Goal: Information Seeking & Learning: Check status

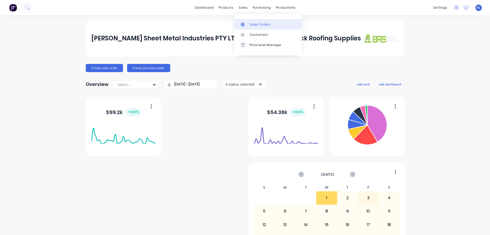
click at [265, 26] on div "Sales Orders" at bounding box center [260, 24] width 21 height 5
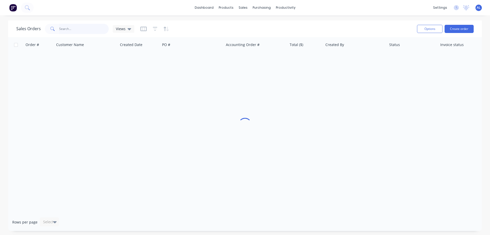
click at [90, 25] on input "text" at bounding box center [84, 29] width 50 height 10
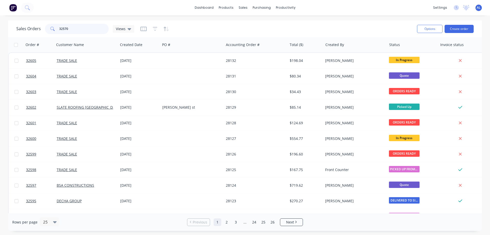
type input "32570"
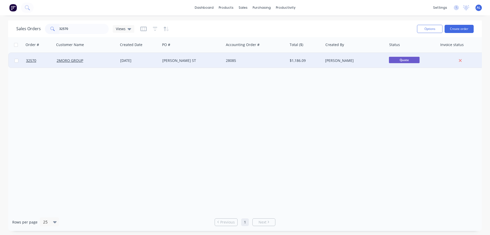
click at [217, 58] on div "[PERSON_NAME] ST" at bounding box center [192, 60] width 64 height 15
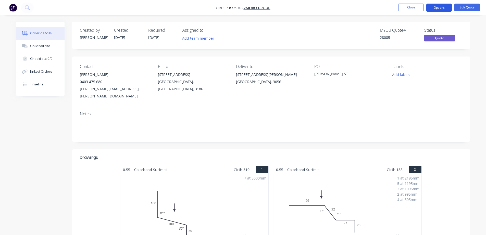
click at [443, 8] on button "Options" at bounding box center [440, 8] width 26 height 8
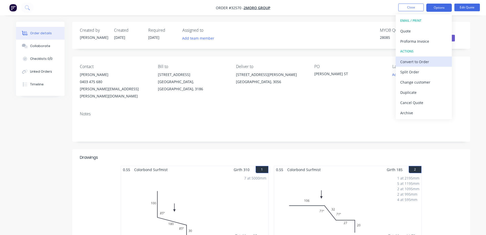
click at [425, 62] on div "Convert to Order" at bounding box center [424, 61] width 47 height 7
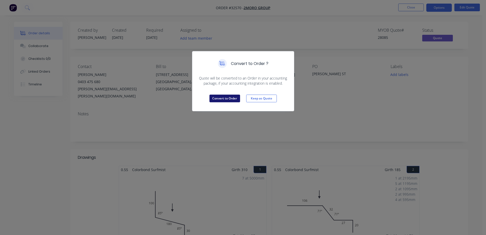
click at [220, 99] on button "Convert to Order" at bounding box center [225, 98] width 31 height 8
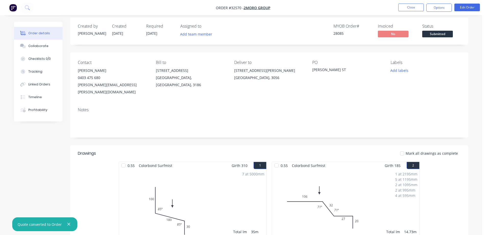
scroll to position [3, 0]
click at [440, 34] on span "Submitted" at bounding box center [438, 34] width 31 height 6
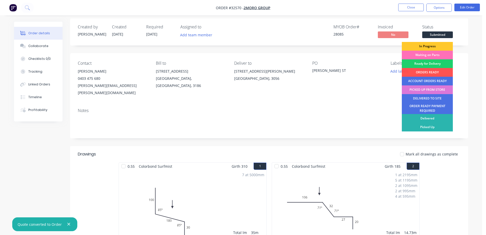
click at [437, 46] on div "In Progress" at bounding box center [427, 46] width 51 height 9
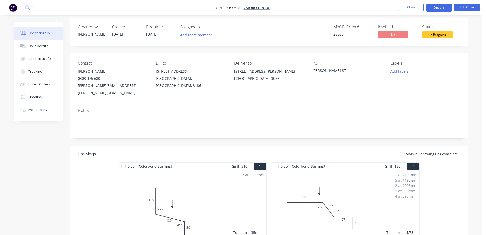
click at [441, 10] on button "Options" at bounding box center [440, 8] width 26 height 8
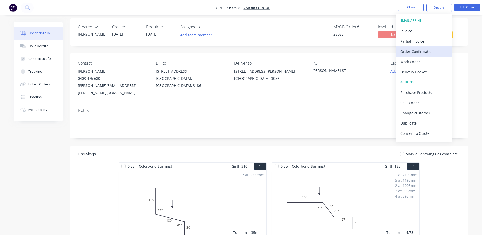
click at [429, 51] on div "Order Confirmation" at bounding box center [424, 51] width 47 height 7
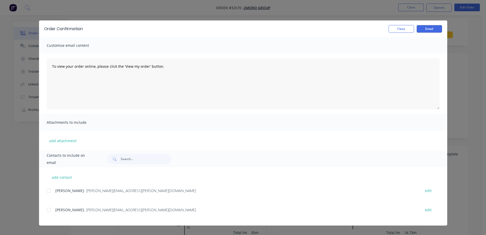
click at [50, 188] on div at bounding box center [49, 190] width 10 height 10
click at [50, 209] on div at bounding box center [49, 210] width 10 height 10
click at [436, 28] on button "Email" at bounding box center [430, 29] width 26 height 8
click at [411, 28] on button "Close" at bounding box center [402, 29] width 26 height 8
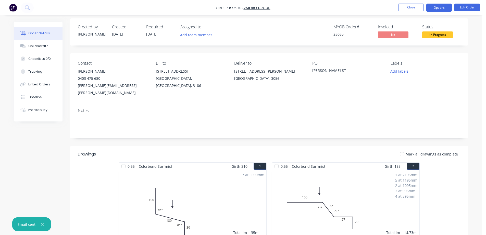
click at [446, 9] on button "Options" at bounding box center [440, 8] width 26 height 8
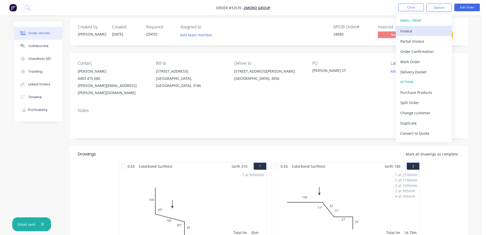
click at [419, 31] on div "Invoice" at bounding box center [424, 30] width 47 height 7
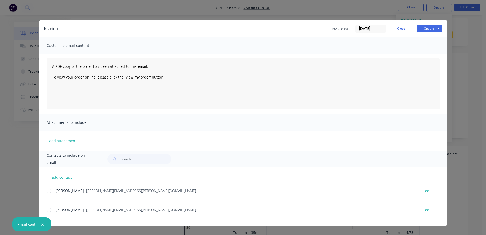
click at [48, 191] on div at bounding box center [49, 190] width 10 height 10
click at [436, 29] on button "Options" at bounding box center [430, 29] width 26 height 8
click at [432, 53] on button "Email" at bounding box center [433, 54] width 33 height 8
click at [399, 28] on button "Close" at bounding box center [402, 29] width 26 height 8
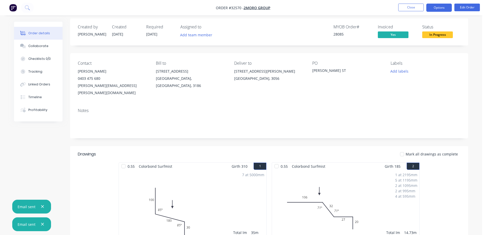
click at [435, 7] on button "Options" at bounding box center [440, 8] width 26 height 8
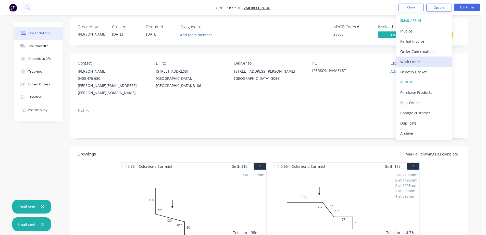
click at [420, 63] on div "Work Order" at bounding box center [424, 61] width 47 height 7
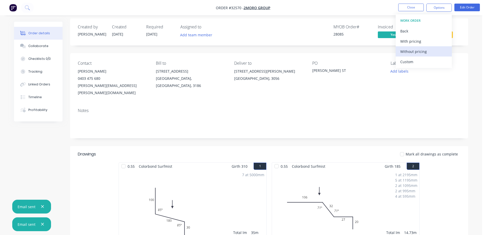
click at [421, 53] on div "Without pricing" at bounding box center [424, 51] width 47 height 7
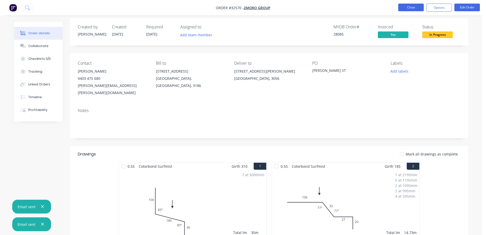
click at [410, 6] on button "Close" at bounding box center [412, 8] width 26 height 8
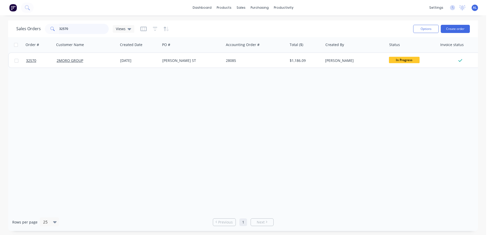
click at [85, 27] on input "32570" at bounding box center [84, 29] width 50 height 10
type input "3"
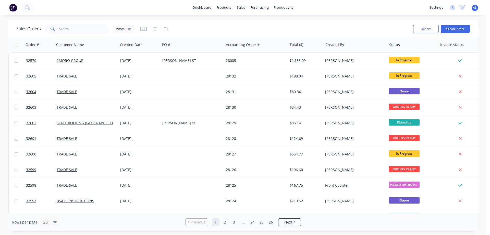
click at [13, 7] on img at bounding box center [13, 8] width 8 height 8
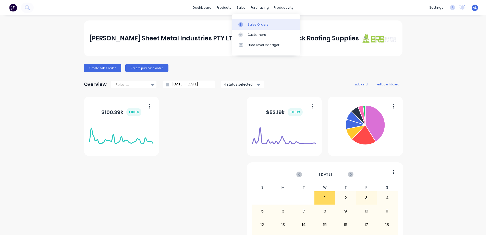
click at [262, 25] on div "Sales Orders" at bounding box center [258, 24] width 21 height 5
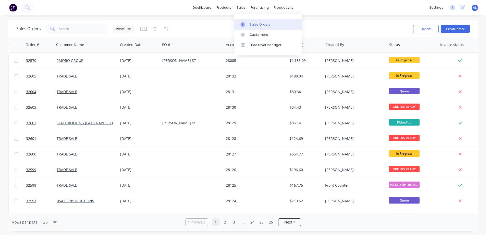
click at [253, 23] on div "Sales Orders" at bounding box center [260, 24] width 21 height 5
click at [262, 34] on div "Customers" at bounding box center [259, 34] width 18 height 5
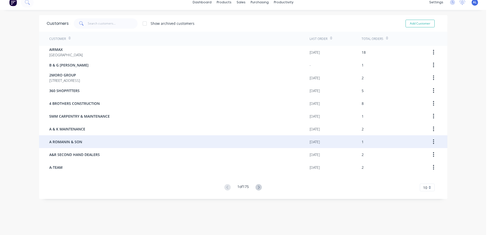
scroll to position [10, 0]
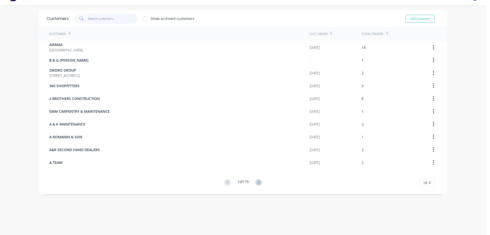
click at [95, 18] on input "text" at bounding box center [113, 19] width 50 height 10
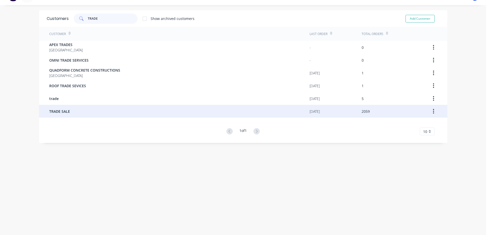
type input "TRADE"
click at [70, 112] on div "TRADE SALE" at bounding box center [179, 111] width 260 height 13
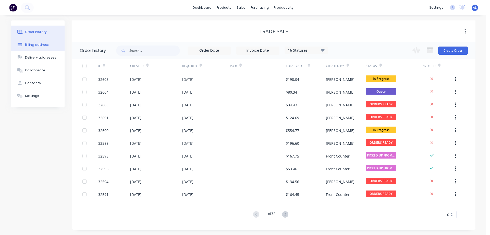
drag, startPoint x: 44, startPoint y: 80, endPoint x: 48, endPoint y: 47, distance: 33.2
click at [44, 80] on button "Contacts" at bounding box center [38, 83] width 54 height 13
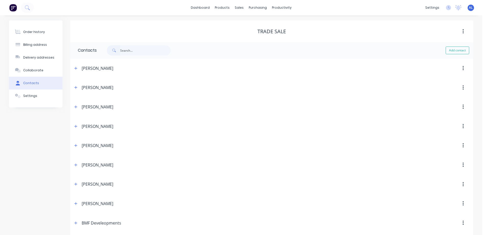
drag, startPoint x: 26, startPoint y: 28, endPoint x: 72, endPoint y: 29, distance: 46.0
click at [26, 28] on button "Order history" at bounding box center [36, 32] width 54 height 13
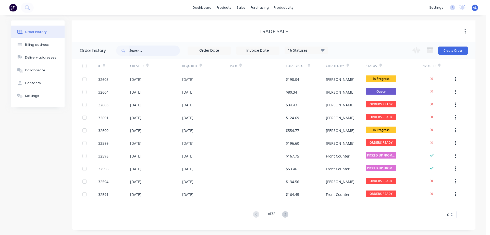
click at [150, 52] on input "text" at bounding box center [154, 50] width 51 height 10
type input "[PERSON_NAME]"
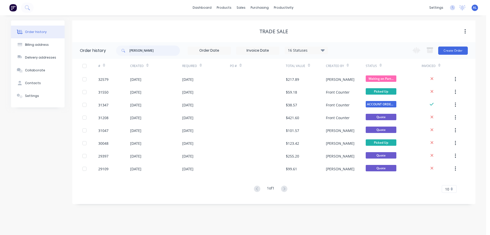
click at [165, 53] on input "[PERSON_NAME]" at bounding box center [154, 50] width 51 height 10
type input "T"
type input "[PERSON_NAME]"
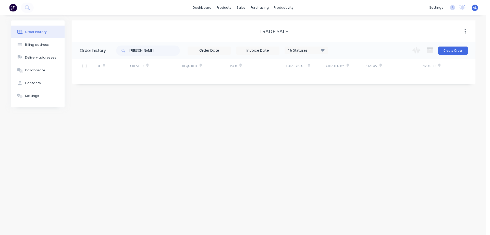
drag, startPoint x: 325, startPoint y: 49, endPoint x: 322, endPoint y: 52, distance: 4.2
click at [324, 50] on div "16 Statuses" at bounding box center [306, 50] width 43 height 6
click at [349, 109] on label at bounding box center [349, 109] width 0 height 0
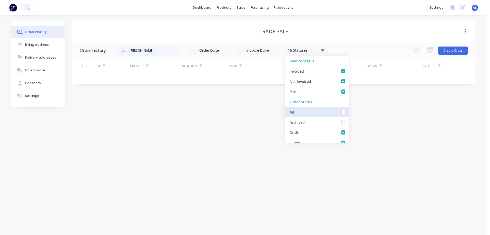
click at [349, 113] on input "checkbox" at bounding box center [351, 111] width 4 height 5
checkbox input "true"
click at [216, 128] on div "Order history Billing address Delivery addresses Collaborate Contacts Settings …" at bounding box center [243, 124] width 486 height 219
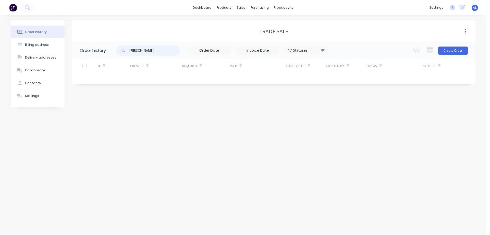
click at [149, 54] on input "[PERSON_NAME]" at bounding box center [154, 50] width 51 height 10
type input "H"
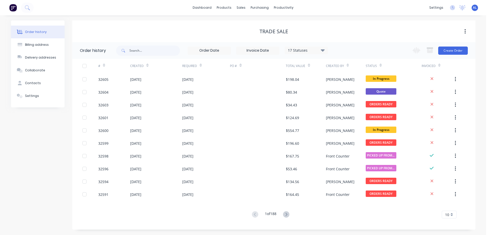
click at [43, 11] on div "dashboard products sales purchasing productivity dashboard products Product Cat…" at bounding box center [243, 7] width 486 height 15
click at [29, 7] on icon at bounding box center [27, 7] width 5 height 5
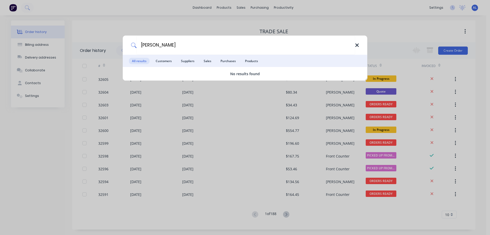
type input "[PERSON_NAME]"
click at [358, 46] on icon at bounding box center [356, 44] width 3 height 3
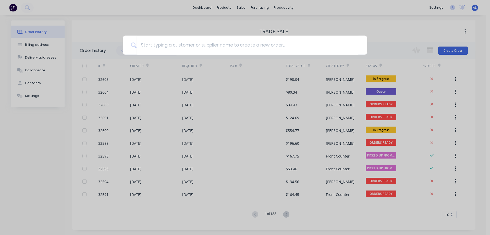
click at [230, 22] on div at bounding box center [245, 117] width 490 height 235
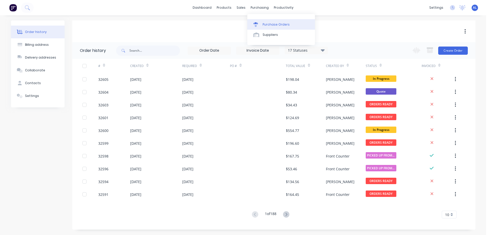
click at [271, 23] on div "Purchase Orders" at bounding box center [276, 24] width 27 height 5
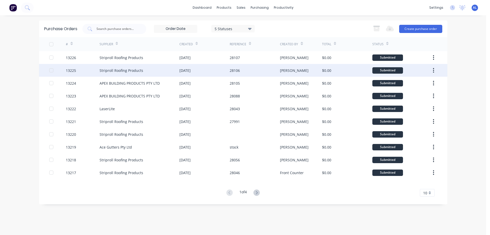
click at [268, 75] on div "28106" at bounding box center [255, 70] width 50 height 13
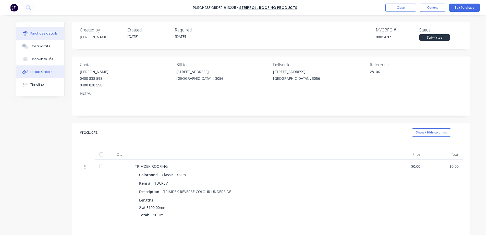
click at [38, 72] on div "Linked Orders" at bounding box center [41, 71] width 22 height 5
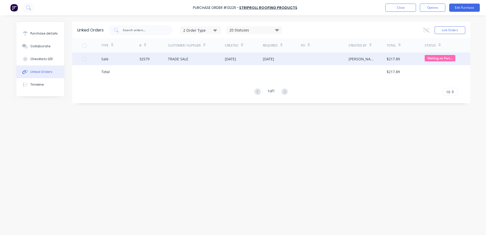
click at [314, 57] on div at bounding box center [324, 58] width 47 height 13
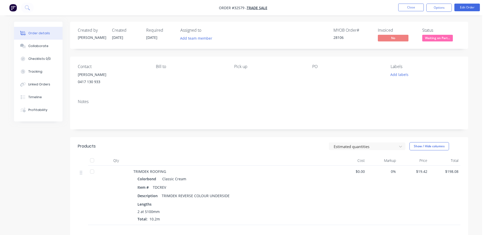
click at [99, 82] on div "0417 130 933" at bounding box center [113, 81] width 70 height 7
click at [12, 9] on img "button" at bounding box center [13, 8] width 8 height 8
